Goal: Submit feedback/report problem

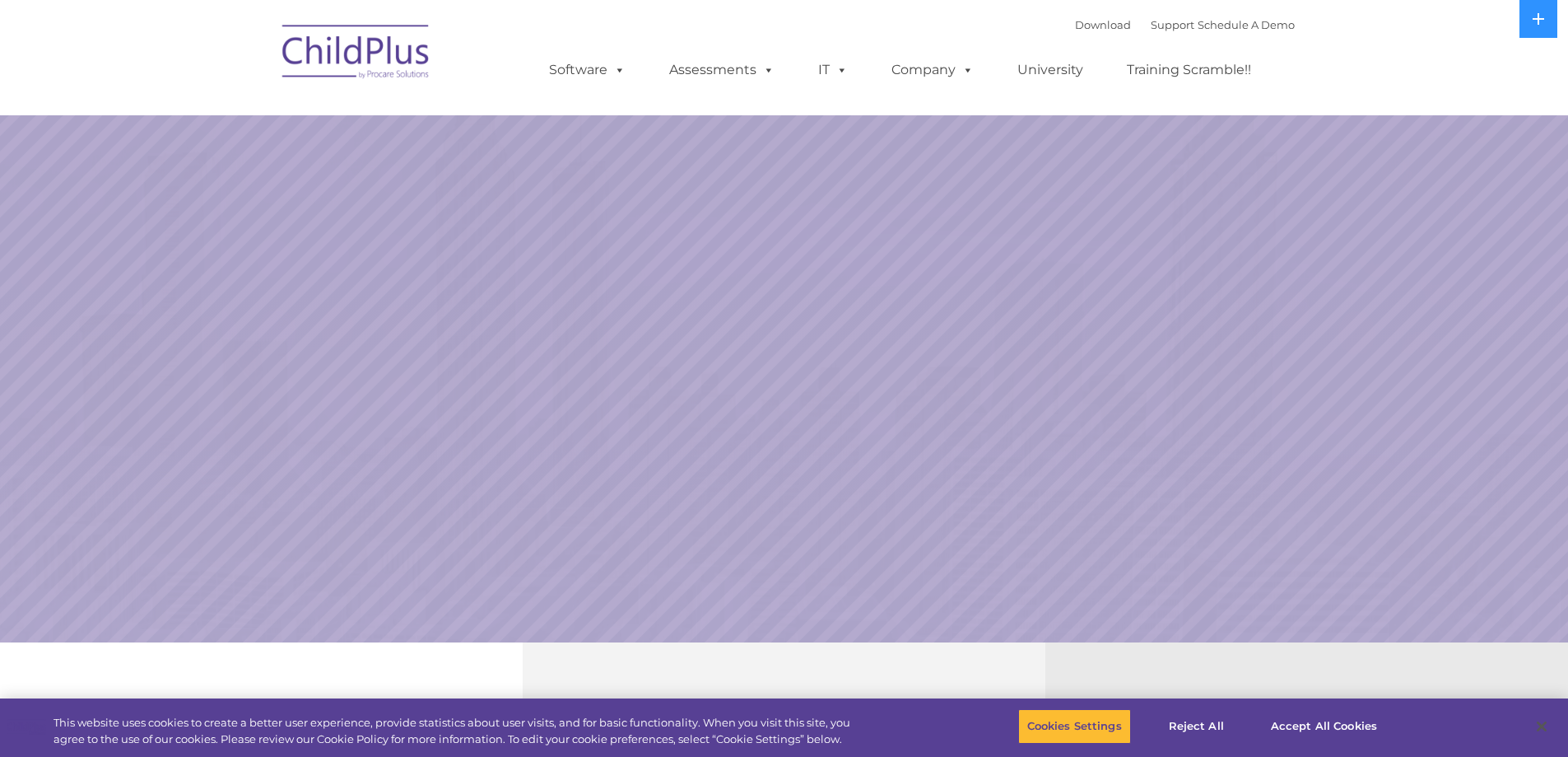
select select "MEDIUM"
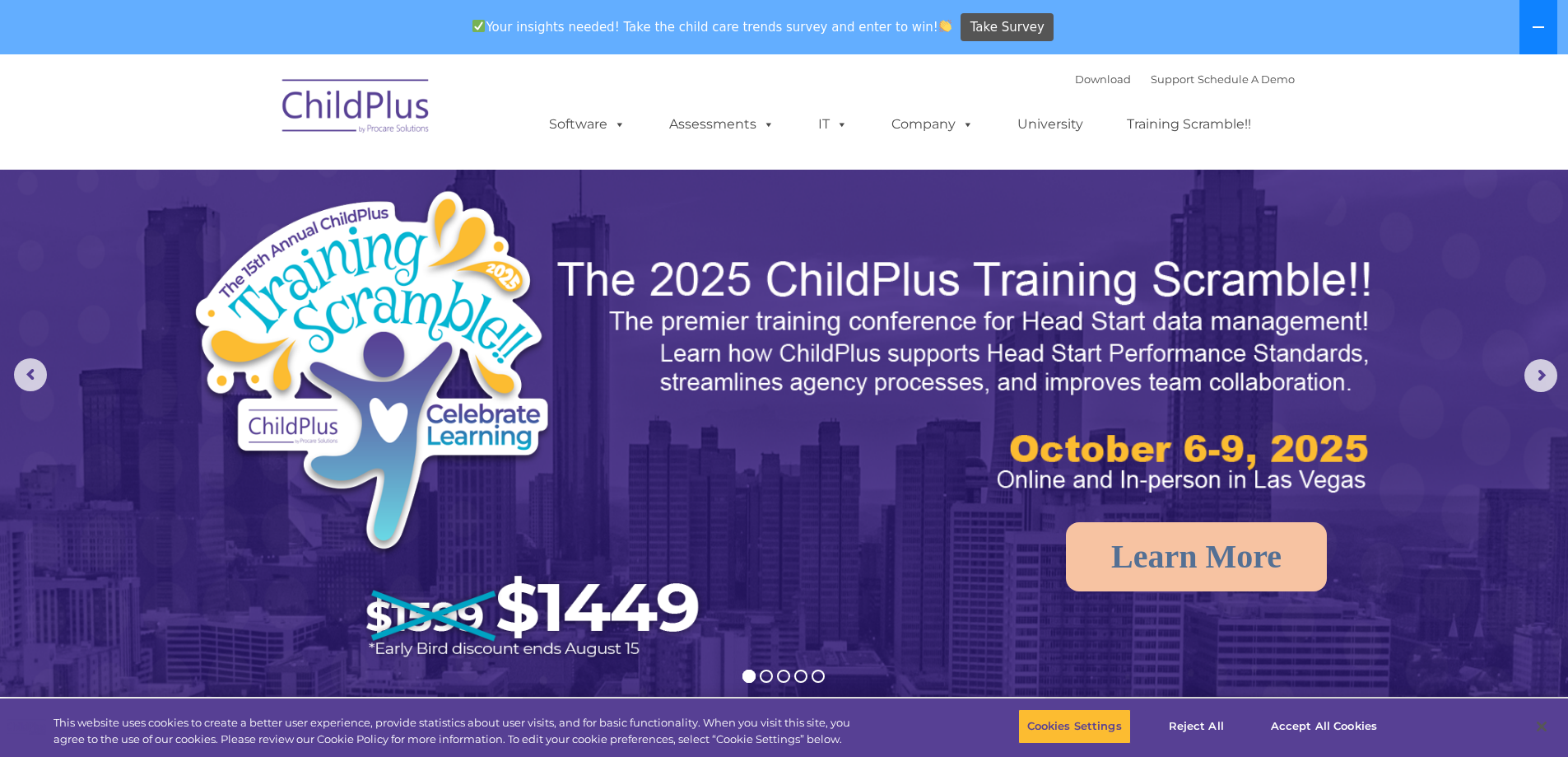
click at [1546, 22] on button at bounding box center [1538, 27] width 38 height 55
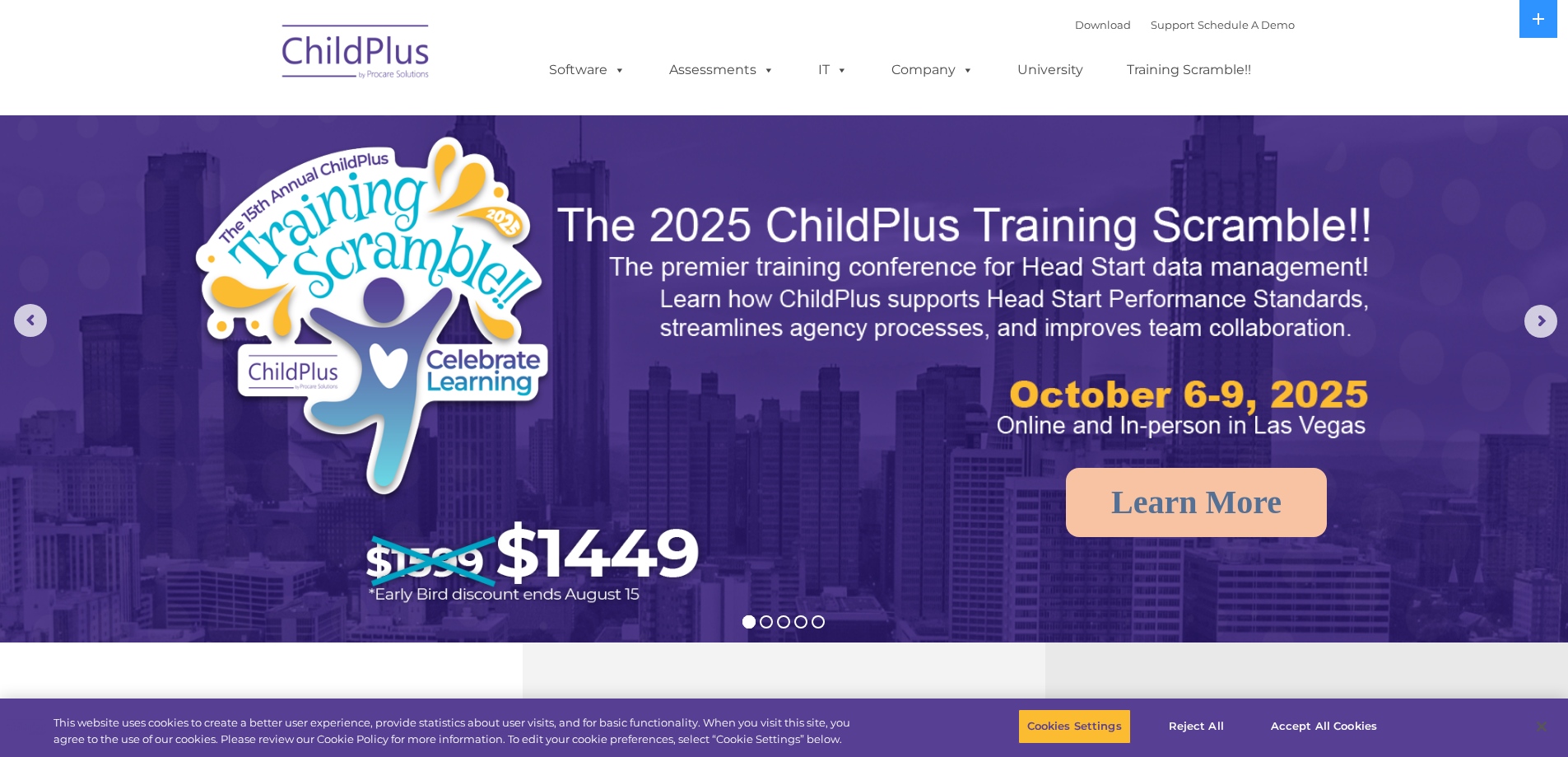
click at [370, 48] on img at bounding box center [356, 55] width 165 height 82
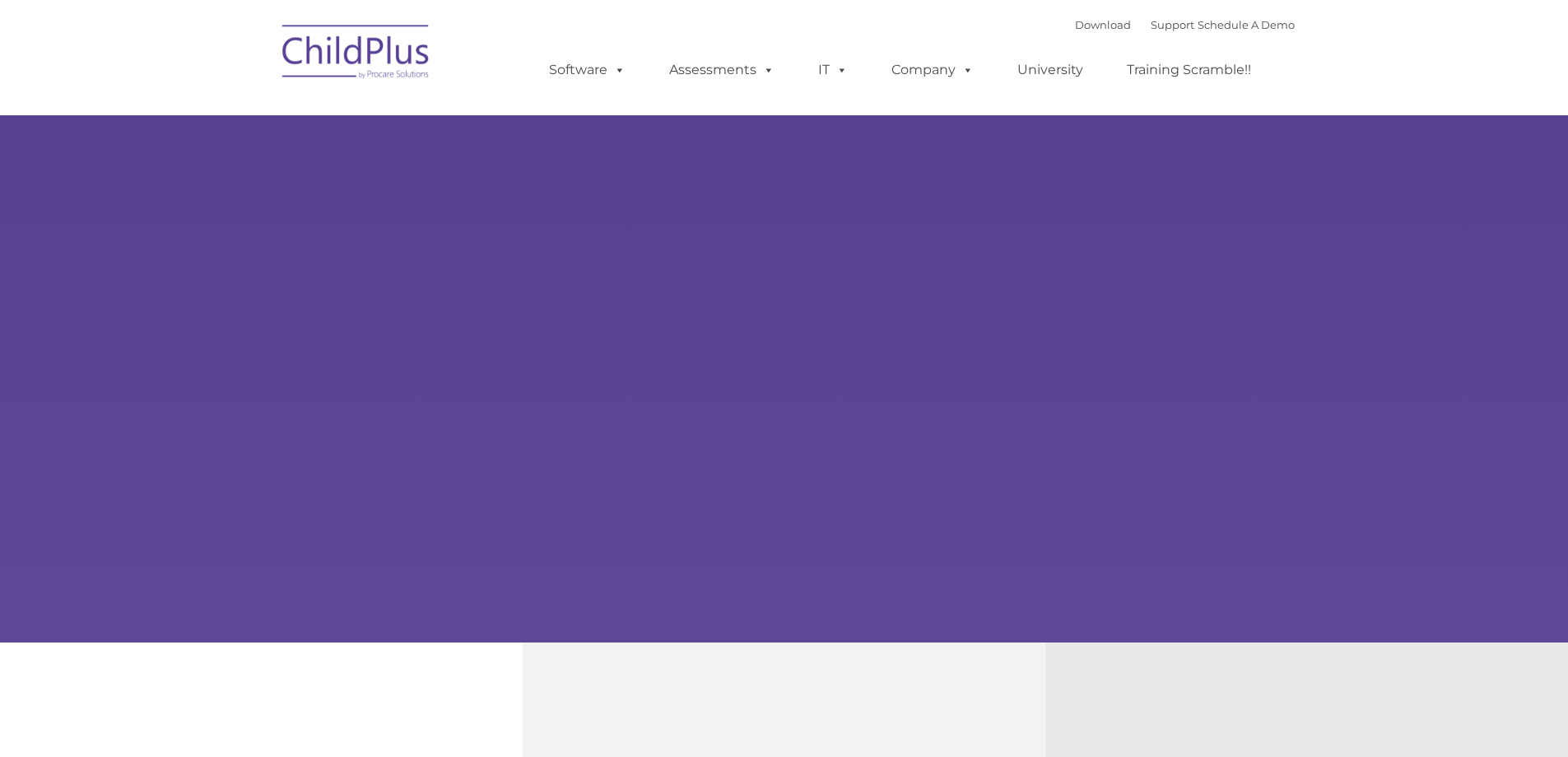
type input ""
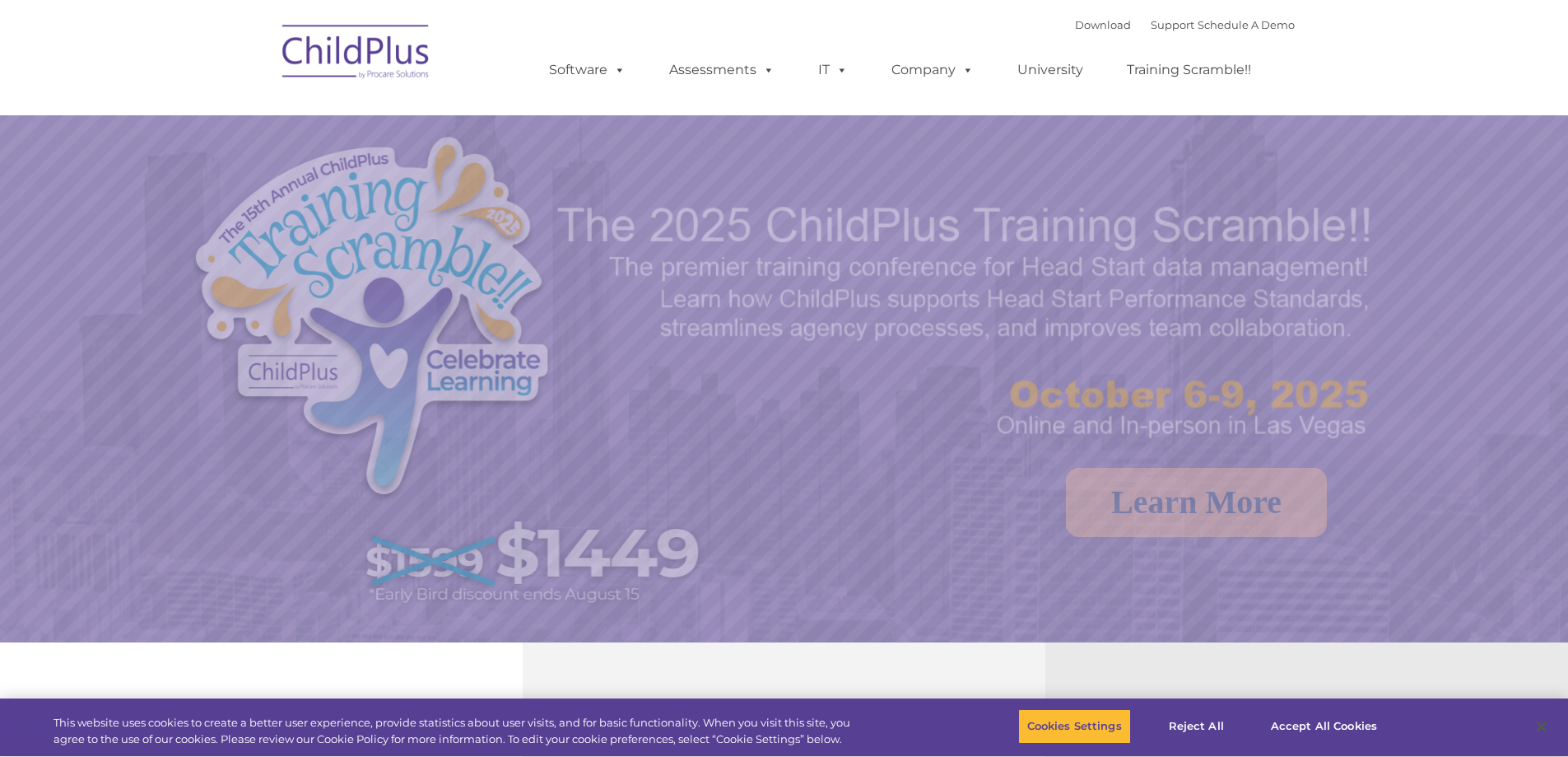
select select "MEDIUM"
